Goal: Transaction & Acquisition: Obtain resource

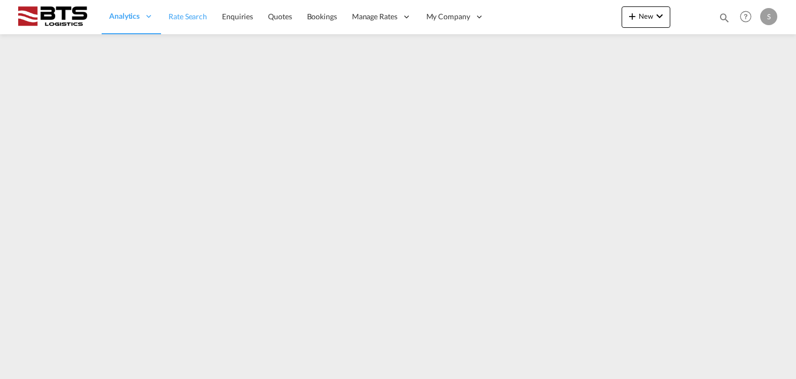
click at [181, 15] on span "Rate Search" at bounding box center [187, 16] width 39 height 9
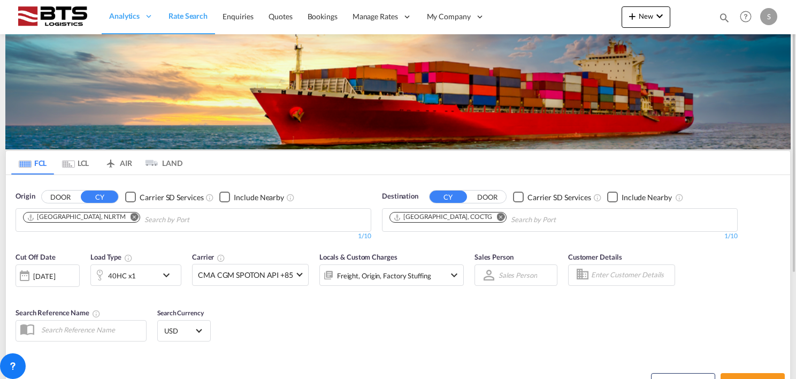
click at [497, 219] on md-icon "Remove" at bounding box center [501, 217] width 8 height 8
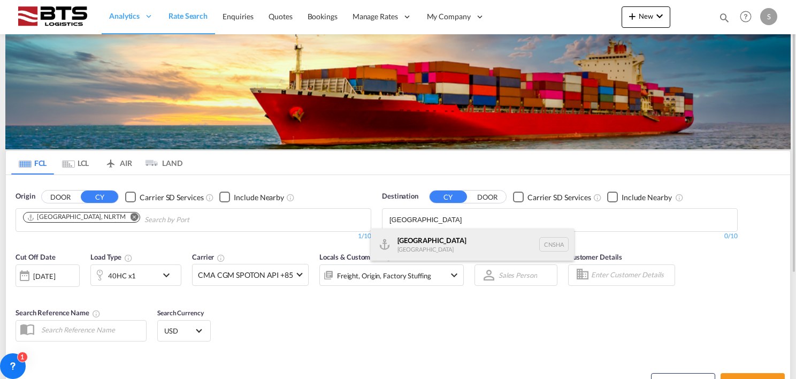
type input "[GEOGRAPHIC_DATA]"
click at [440, 241] on div "Shanghai [GEOGRAPHIC_DATA] [GEOGRAPHIC_DATA]" at bounding box center [472, 244] width 203 height 32
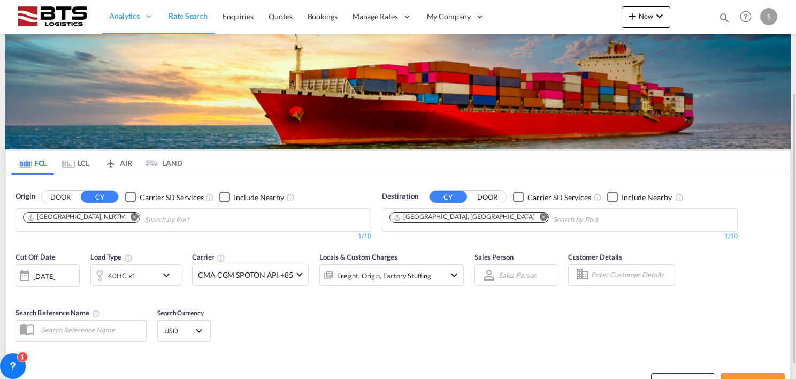
scroll to position [107, 0]
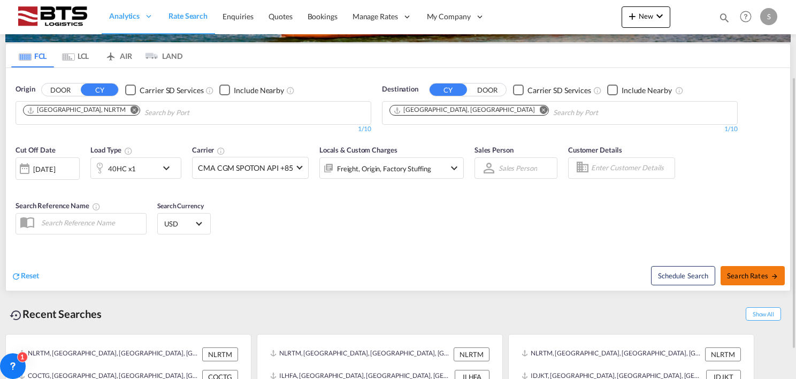
click at [751, 274] on span "Search Rates" at bounding box center [752, 275] width 51 height 9
type input "NLRTM to CNSHA / [DATE]"
